Goal: Task Accomplishment & Management: Complete application form

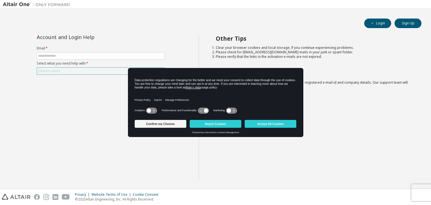
click at [97, 70] on div "Click to select" at bounding box center [100, 71] width 127 height 7
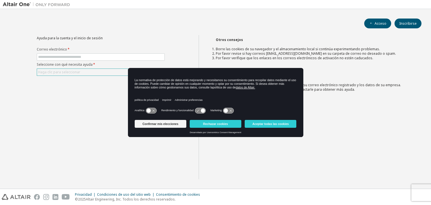
click at [73, 70] on font "Haga clic para seleccionar" at bounding box center [59, 72] width 42 height 5
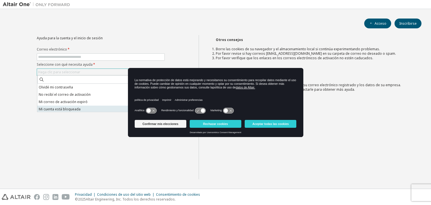
click at [96, 109] on li "Mi cuenta está bloqueada" at bounding box center [100, 108] width 126 height 7
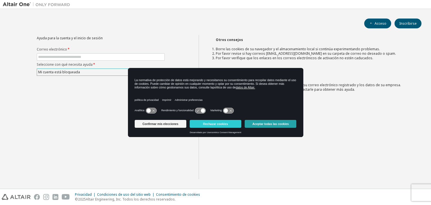
click at [259, 125] on font "Aceptar todas las cookies" at bounding box center [270, 123] width 36 height 3
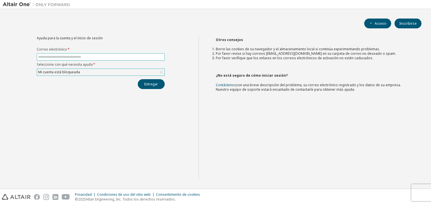
click at [81, 59] on span at bounding box center [101, 56] width 128 height 7
click at [80, 58] on input "text" at bounding box center [100, 57] width 125 height 4
type input "*"
type input "**********"
click at [142, 84] on button "Entregar" at bounding box center [151, 84] width 27 height 10
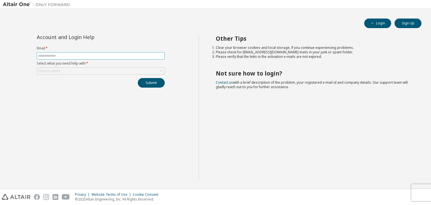
click at [87, 56] on input "text" at bounding box center [100, 56] width 125 height 4
type input "**********"
click at [75, 70] on div "Click to select" at bounding box center [100, 71] width 127 height 7
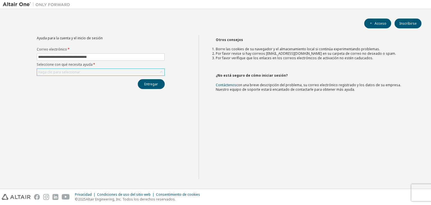
click at [77, 72] on font "Haga clic para seleccionar" at bounding box center [59, 72] width 42 height 5
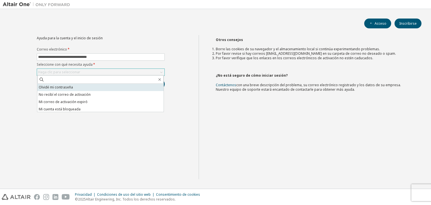
click at [74, 88] on li "Olvidé mi contraseña" at bounding box center [100, 87] width 126 height 7
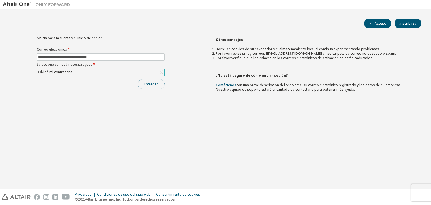
click at [156, 86] on button "Entregar" at bounding box center [151, 84] width 27 height 10
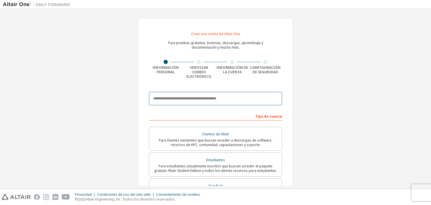
click at [217, 92] on input "email" at bounding box center [215, 98] width 133 height 13
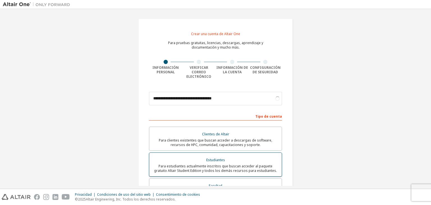
click at [232, 152] on label "Estudiantes Para estudiantes actualmente inscritos que buscan acceder al paquet…" at bounding box center [215, 164] width 133 height 24
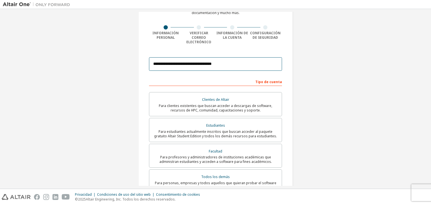
click at [260, 63] on input "**********" at bounding box center [215, 63] width 133 height 13
type input "**********"
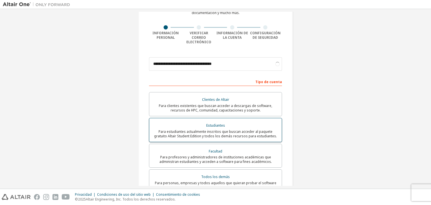
click at [225, 130] on font "Para estudiantes actualmente inscritos que buscan acceder al paquete gratuito A…" at bounding box center [215, 133] width 123 height 9
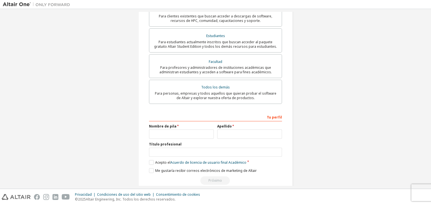
scroll to position [130, 0]
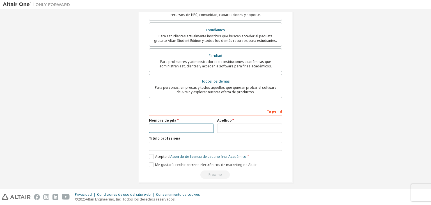
click at [178, 128] on input "text" at bounding box center [181, 127] width 65 height 9
type input "*"
type input "*******"
click at [151, 154] on label "Acepto el Acuerdo de licencia de usuario final Académico" at bounding box center [197, 156] width 97 height 5
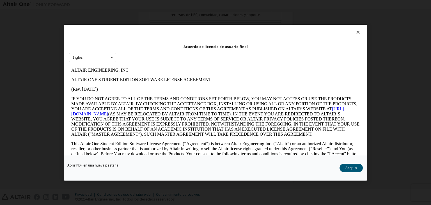
scroll to position [0, 0]
click at [349, 171] on button "Acepto" at bounding box center [350, 168] width 23 height 8
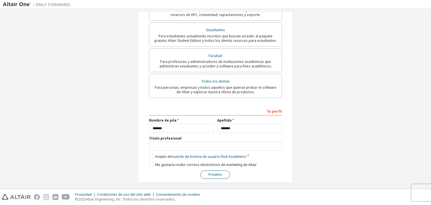
click at [213, 172] on font "Próximo" at bounding box center [214, 174] width 13 height 5
